Goal: Task Accomplishment & Management: Complete application form

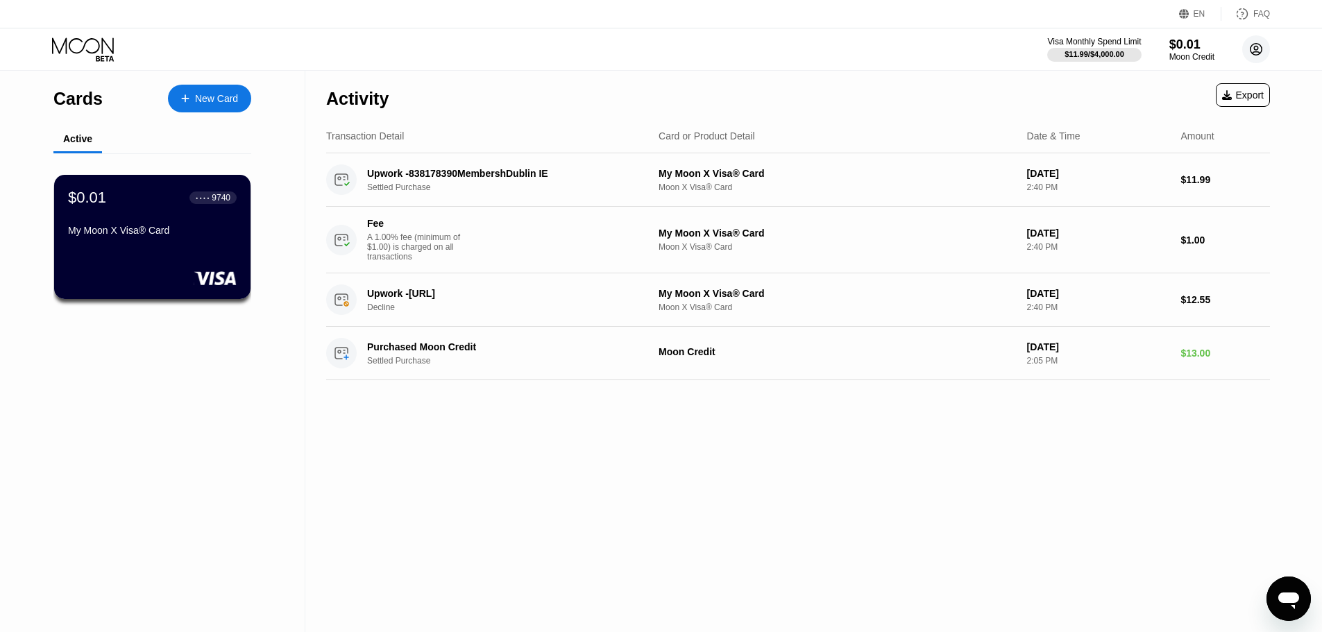
click at [1260, 40] on circle at bounding box center [1257, 49] width 28 height 28
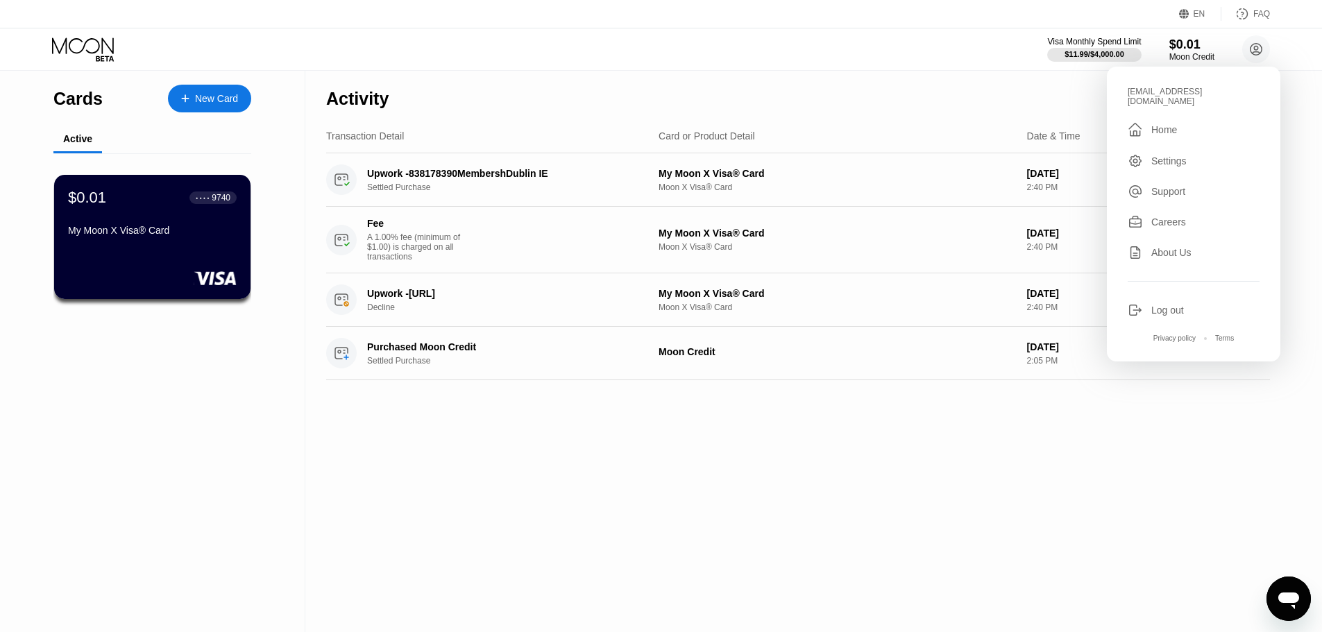
click at [1202, 303] on div "Log out" at bounding box center [1194, 310] width 132 height 15
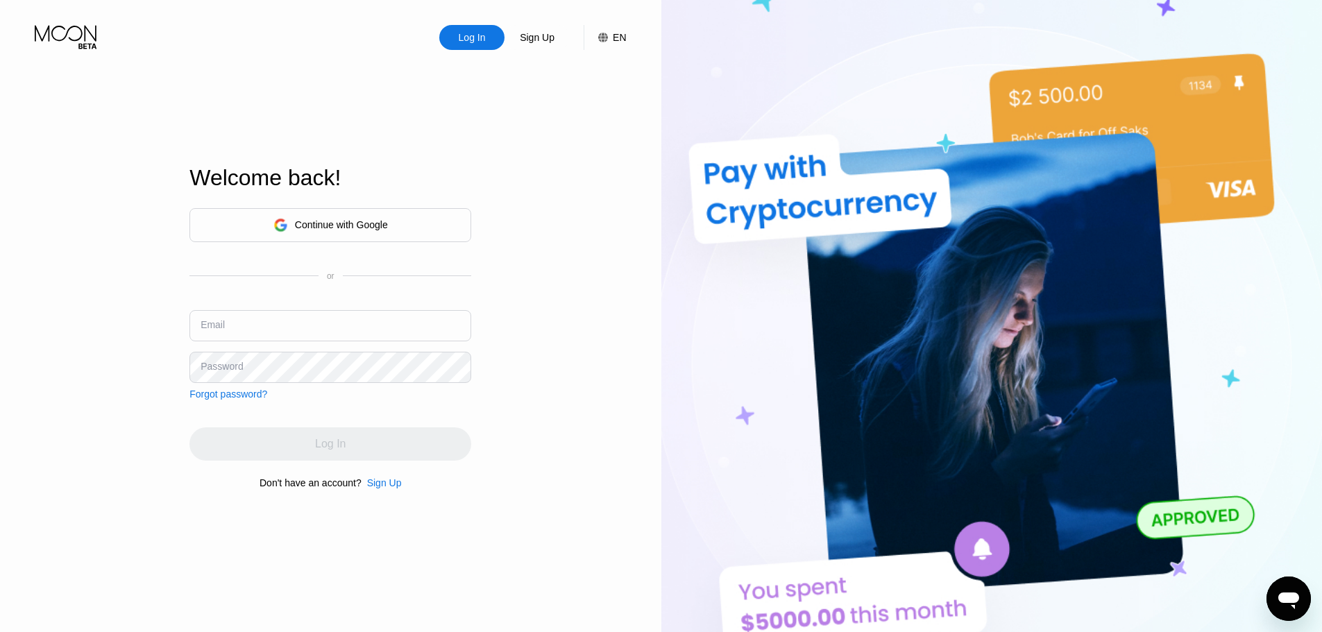
click at [319, 328] on input "text" at bounding box center [331, 325] width 282 height 31
click at [121, 376] on div "Log In Sign Up EN Language Select an item Save Welcome back! Continue with Goog…" at bounding box center [331, 348] width 662 height 696
click at [300, 333] on input "text" at bounding box center [331, 325] width 282 height 31
type input "sr"
click at [389, 483] on div "Sign Up" at bounding box center [384, 483] width 35 height 11
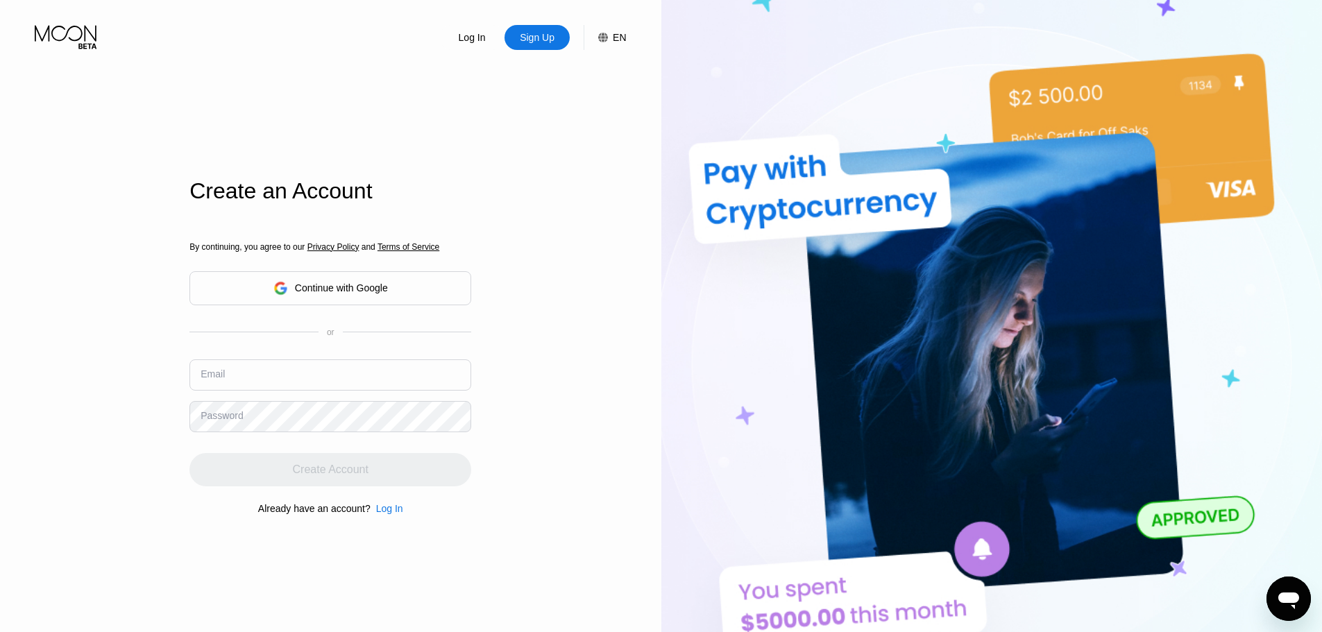
click at [335, 388] on input "text" at bounding box center [331, 375] width 282 height 31
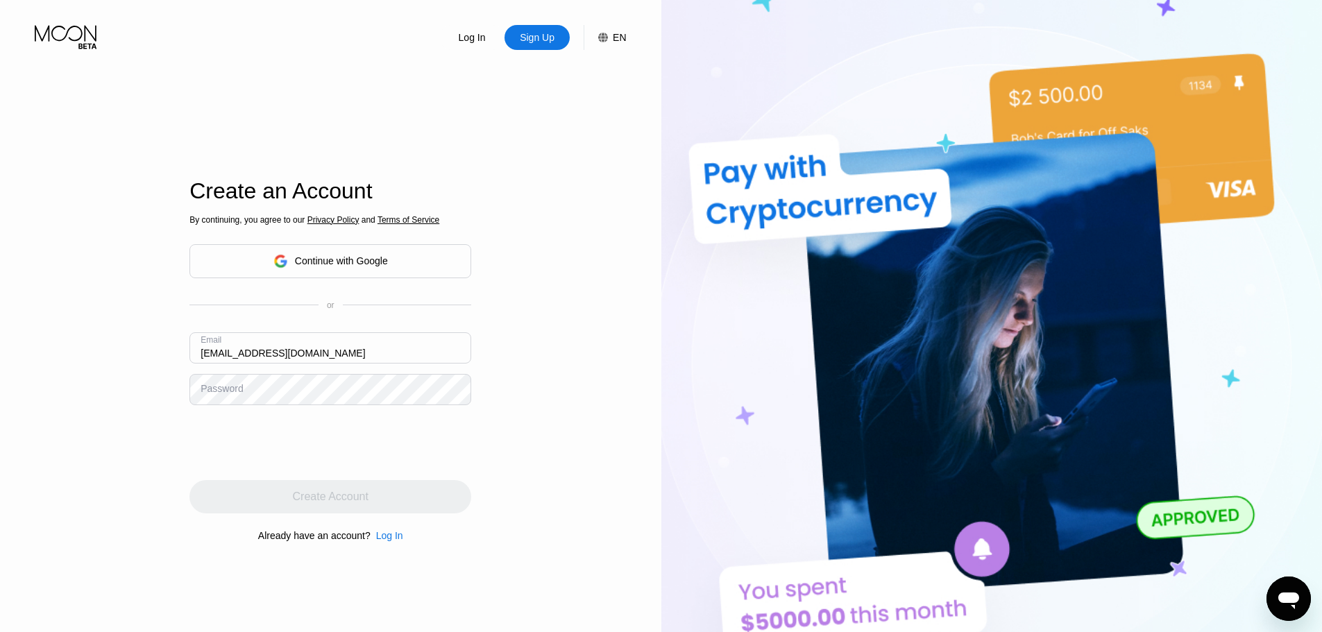
type input "sr250818@outlook.com"
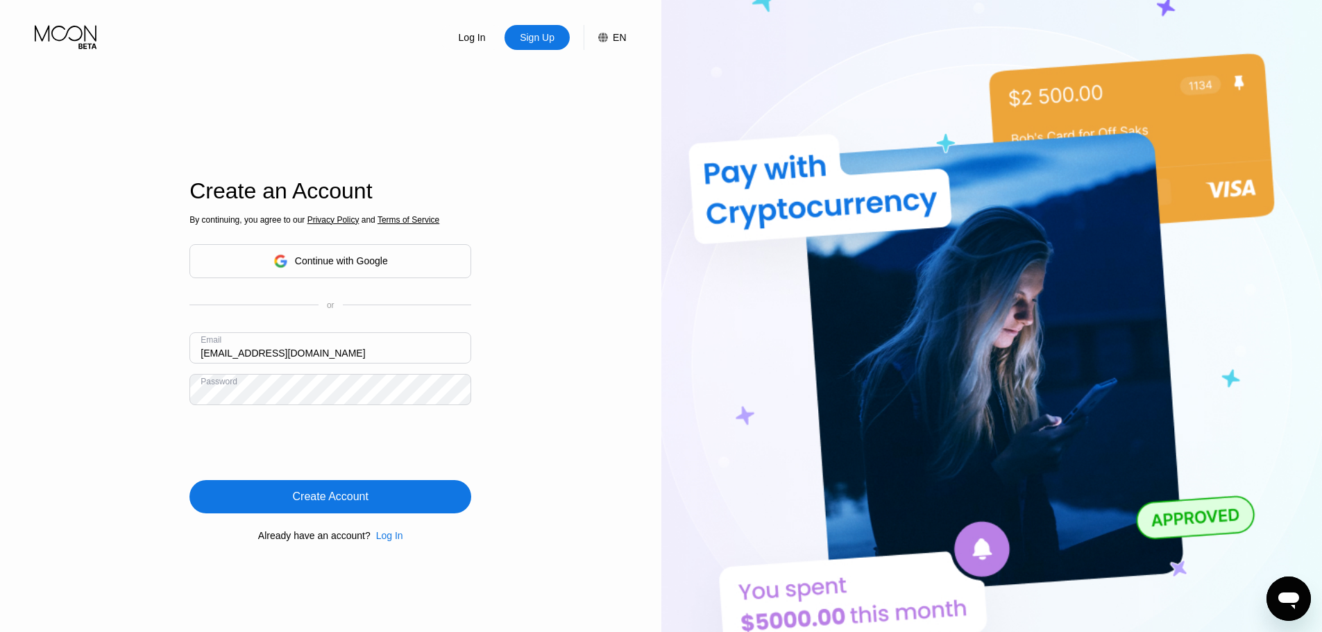
click at [385, 510] on div "Create Account" at bounding box center [331, 496] width 282 height 33
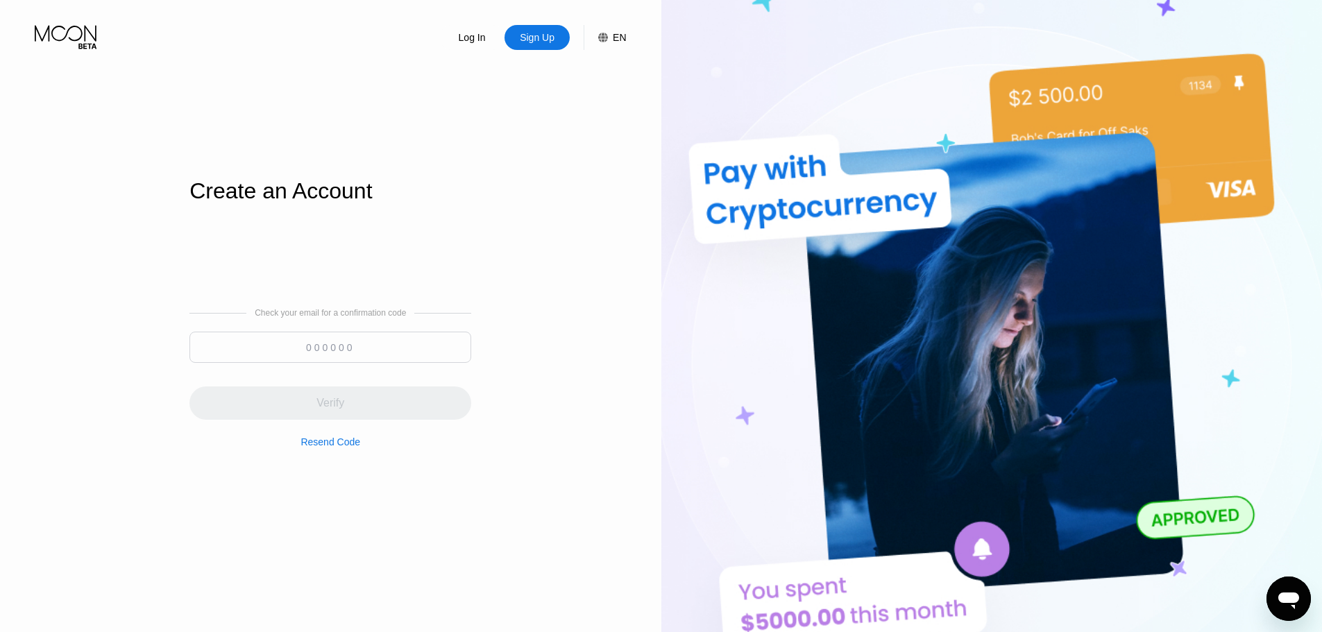
click at [367, 364] on div at bounding box center [331, 351] width 282 height 38
click at [380, 351] on input at bounding box center [331, 347] width 282 height 31
paste input "304501"
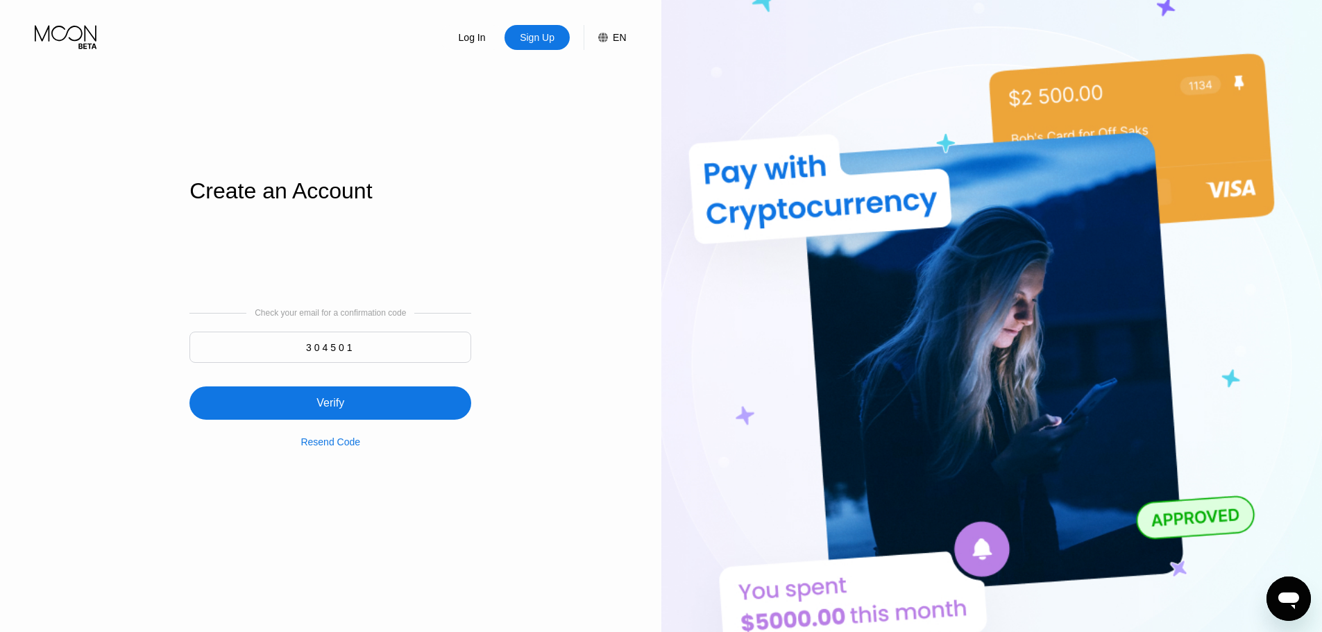
type input "304501"
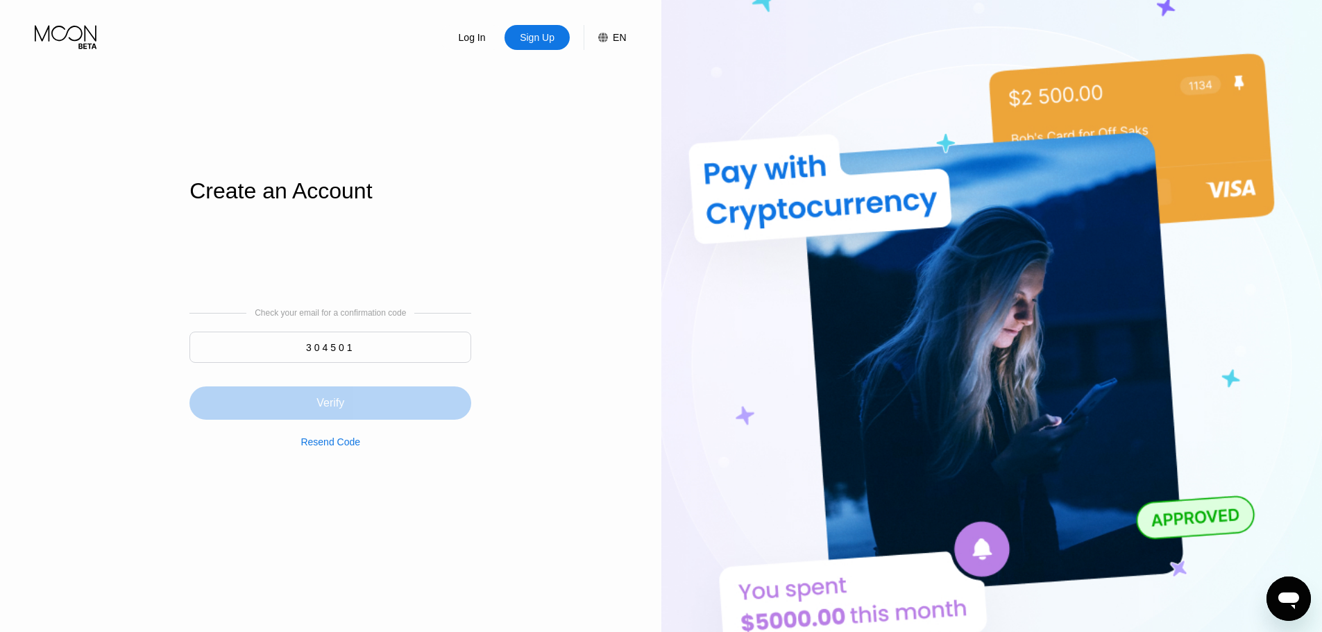
click at [371, 398] on div "Verify" at bounding box center [331, 403] width 282 height 33
